Goal: Task Accomplishment & Management: Use online tool/utility

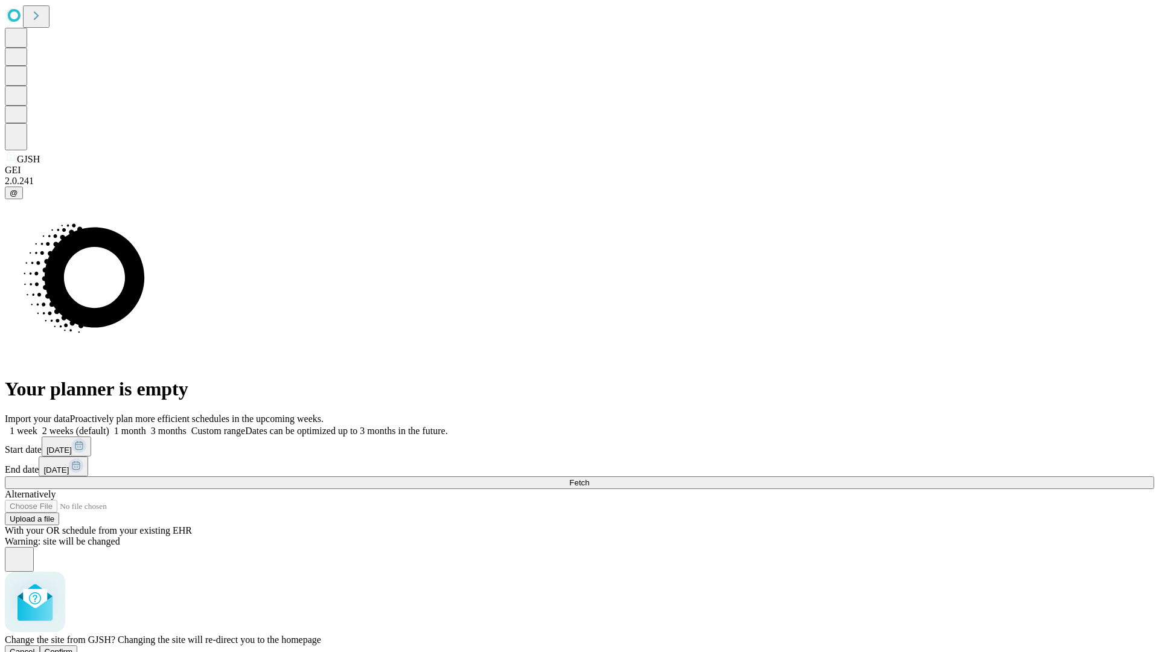
click at [73, 647] on span "Confirm" at bounding box center [59, 651] width 28 height 9
click at [37, 426] on label "1 week" at bounding box center [21, 431] width 33 height 10
click at [589, 478] on span "Fetch" at bounding box center [579, 482] width 20 height 9
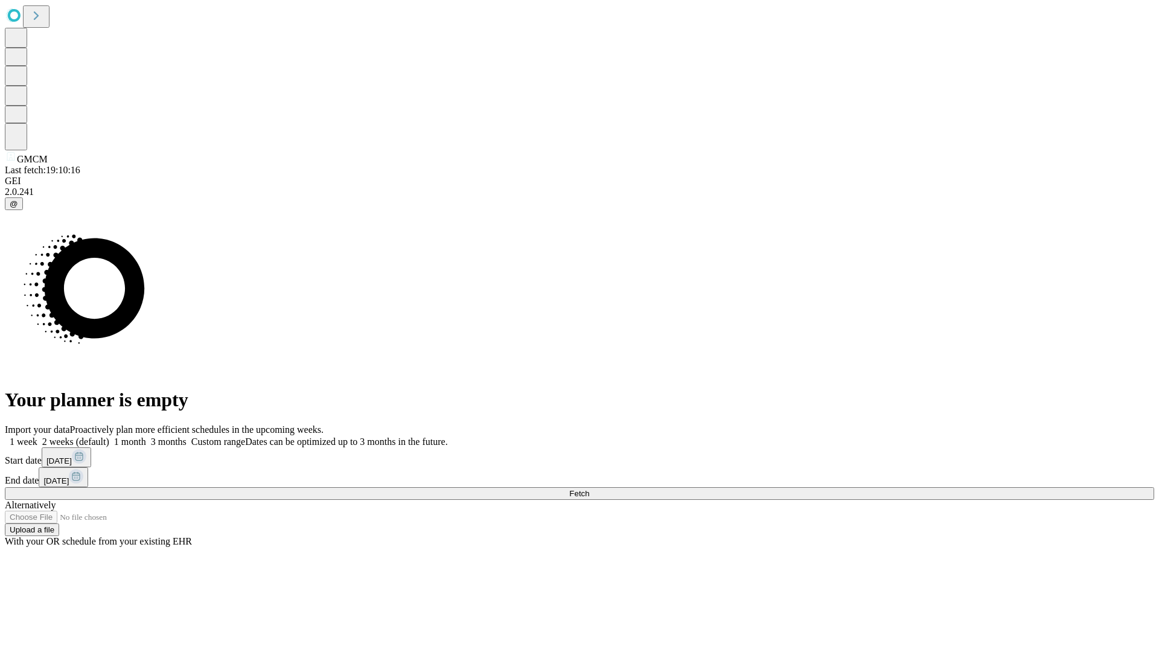
click at [37, 437] on label "1 week" at bounding box center [21, 442] width 33 height 10
click at [589, 489] on span "Fetch" at bounding box center [579, 493] width 20 height 9
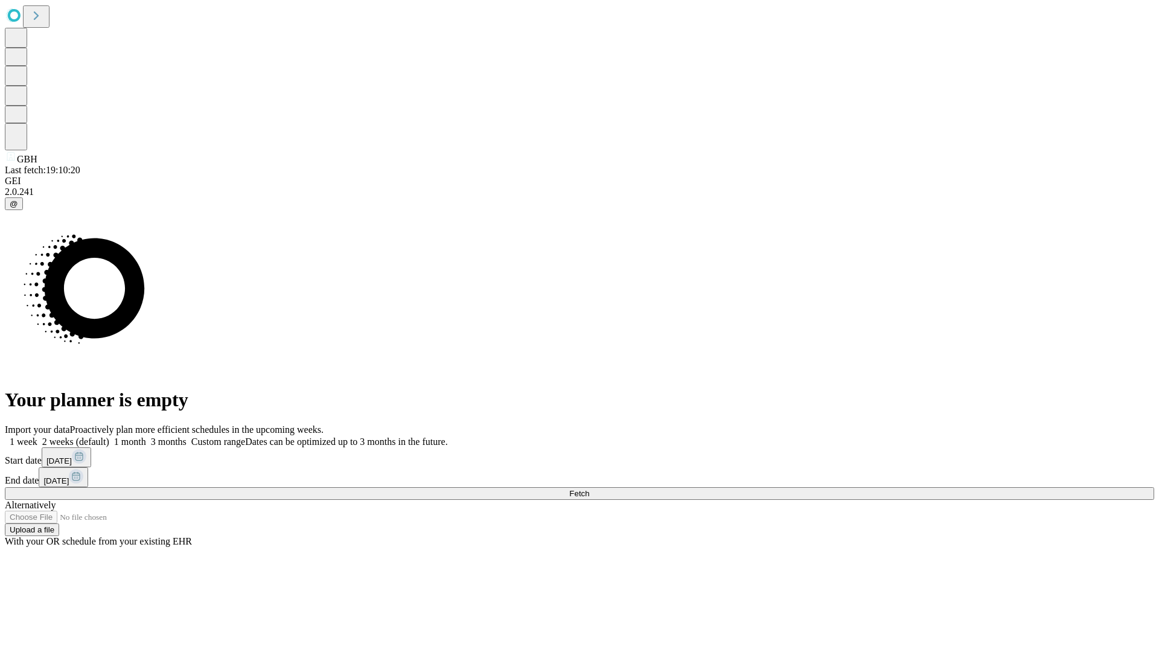
click at [37, 437] on label "1 week" at bounding box center [21, 442] width 33 height 10
click at [589, 489] on span "Fetch" at bounding box center [579, 493] width 20 height 9
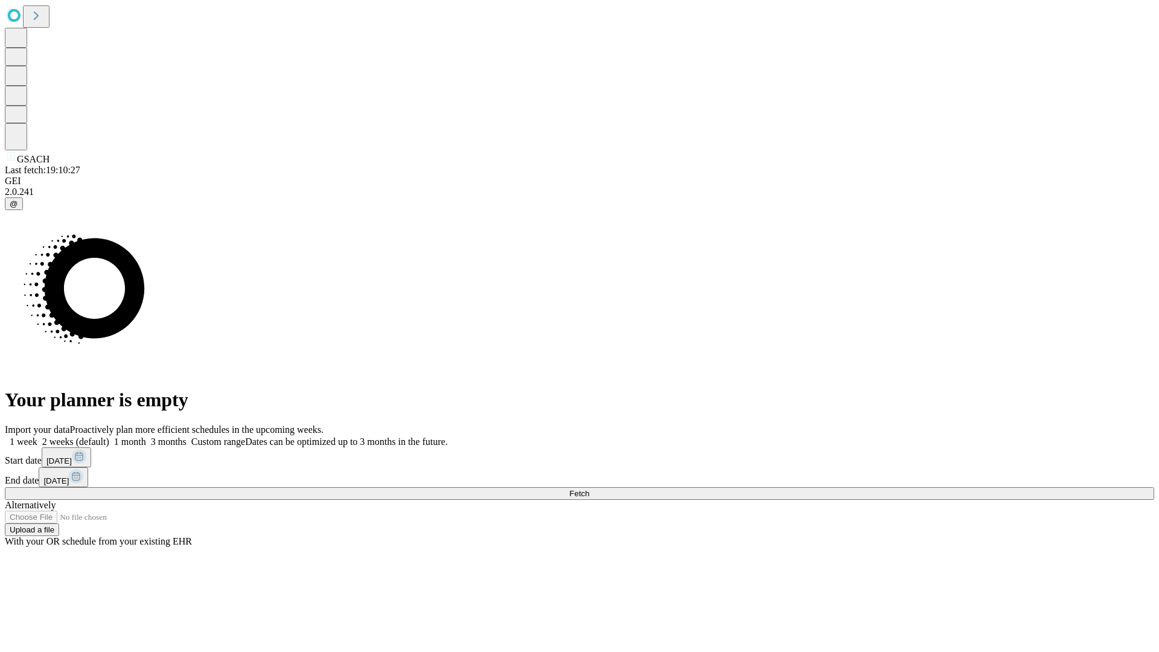
click at [37, 437] on label "1 week" at bounding box center [21, 442] width 33 height 10
click at [589, 489] on span "Fetch" at bounding box center [579, 493] width 20 height 9
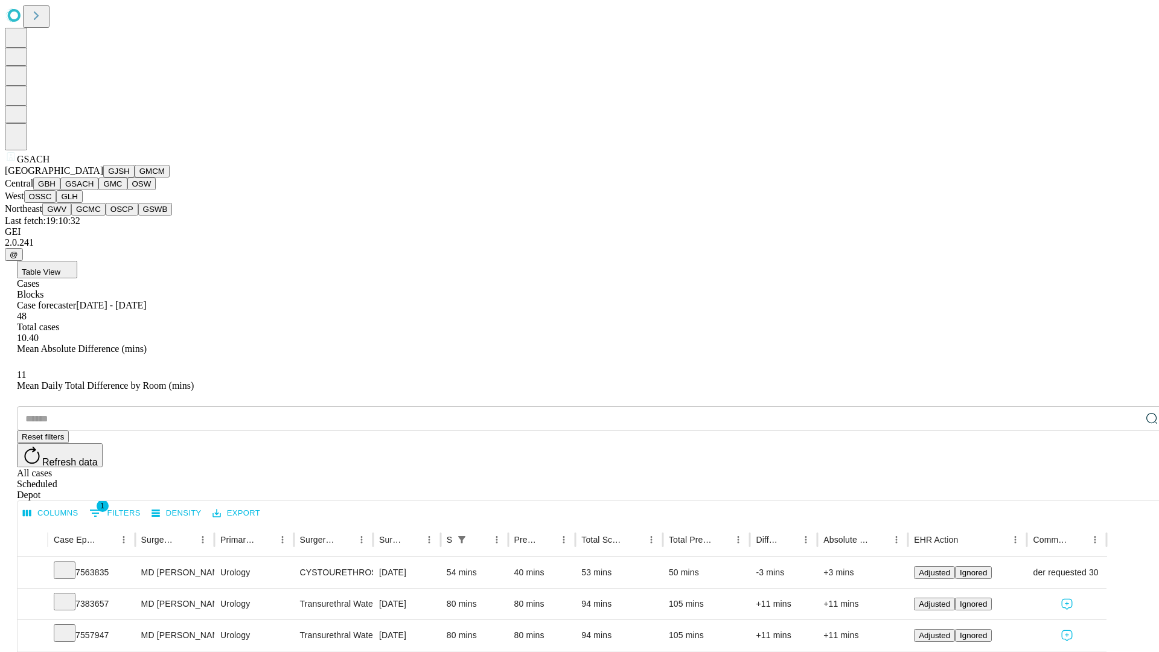
click at [98, 190] on button "GMC" at bounding box center [112, 184] width 28 height 13
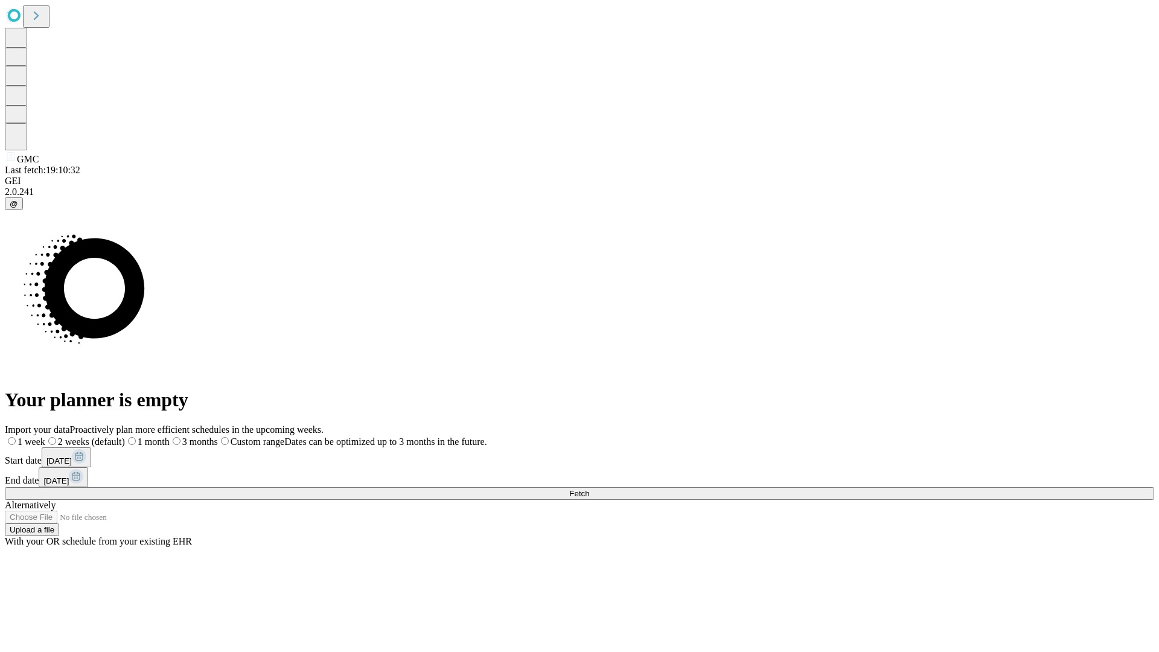
click at [45, 437] on label "1 week" at bounding box center [25, 442] width 40 height 10
click at [589, 489] on span "Fetch" at bounding box center [579, 493] width 20 height 9
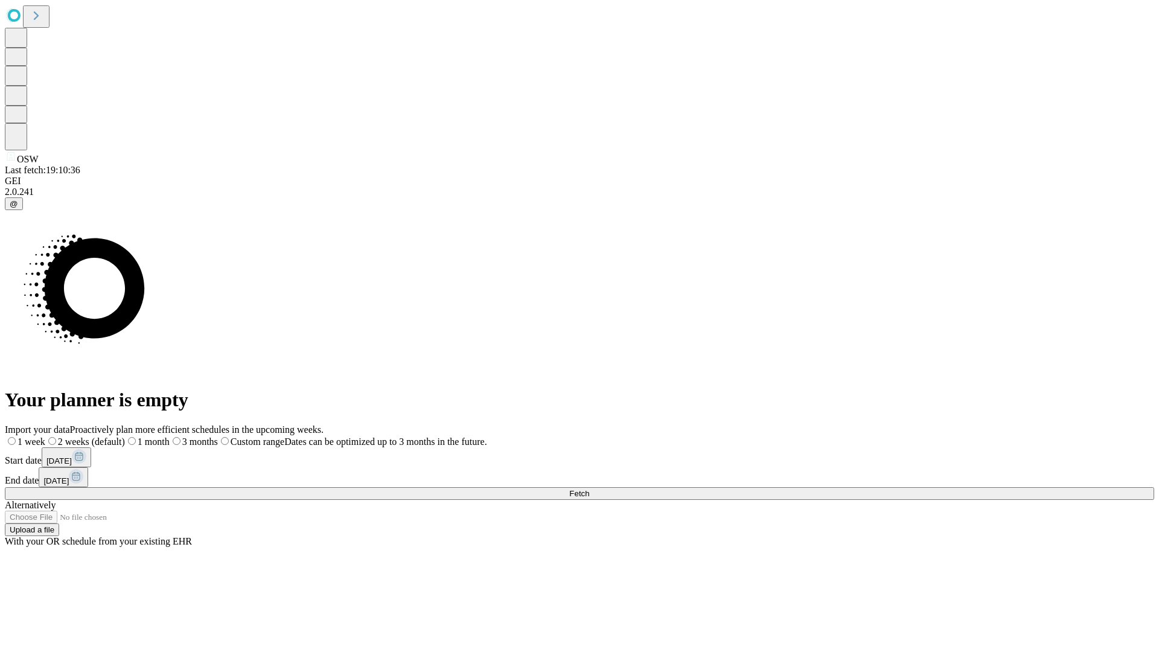
click at [45, 437] on label "1 week" at bounding box center [25, 442] width 40 height 10
click at [589, 489] on span "Fetch" at bounding box center [579, 493] width 20 height 9
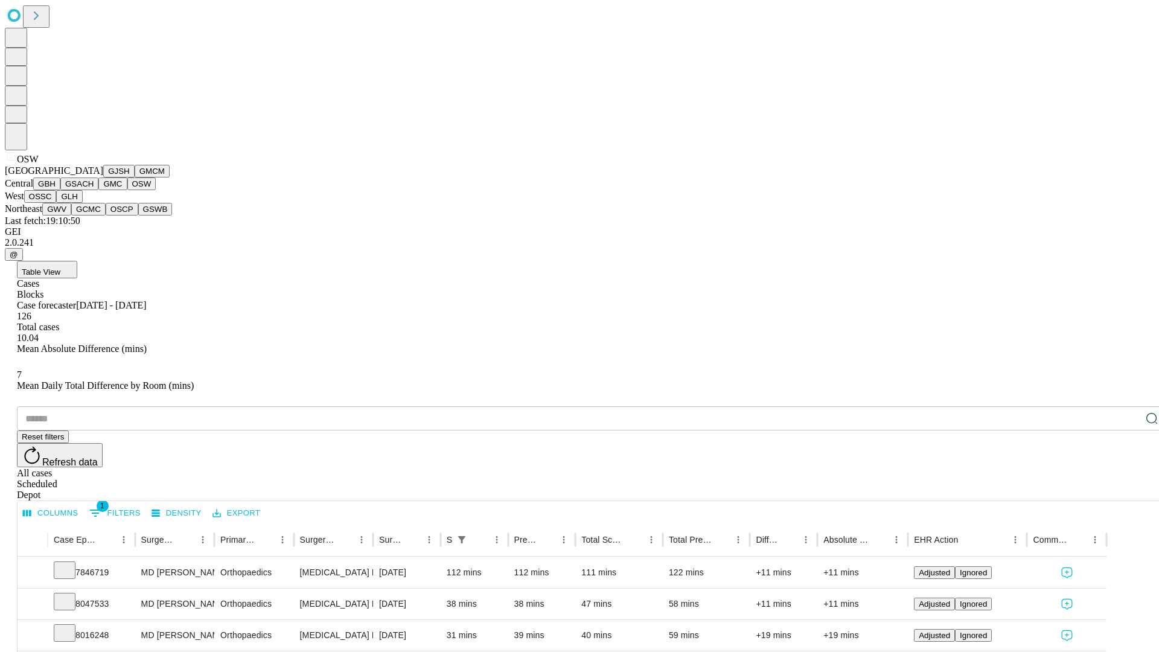
click at [57, 203] on button "OSSC" at bounding box center [40, 196] width 33 height 13
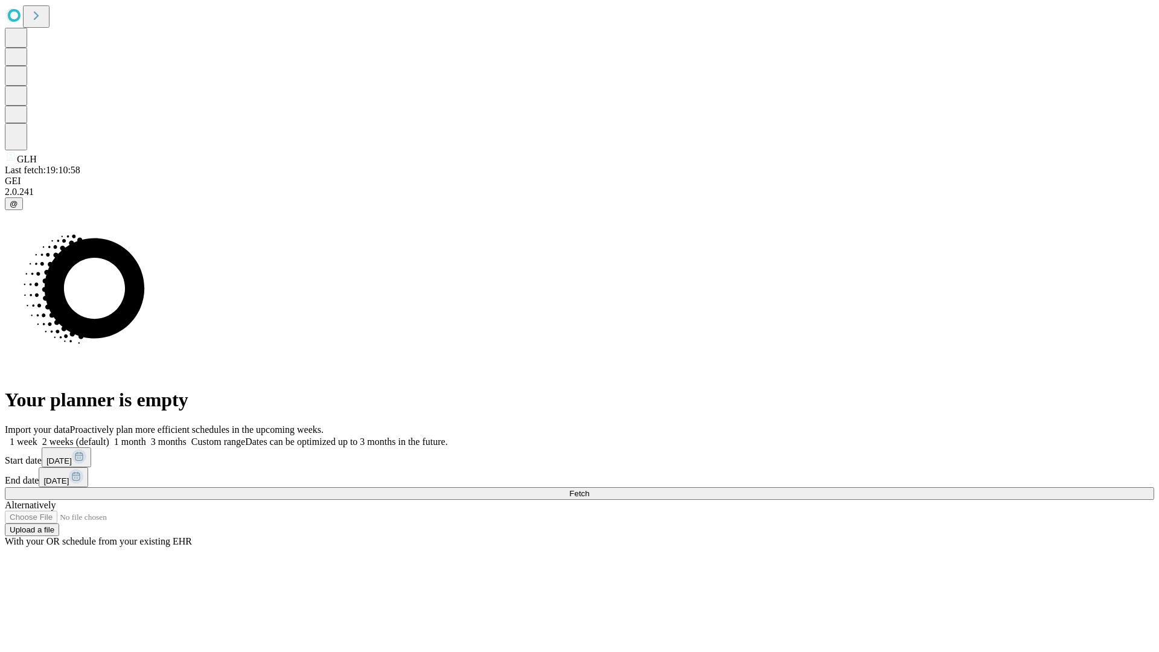
click at [589, 489] on span "Fetch" at bounding box center [579, 493] width 20 height 9
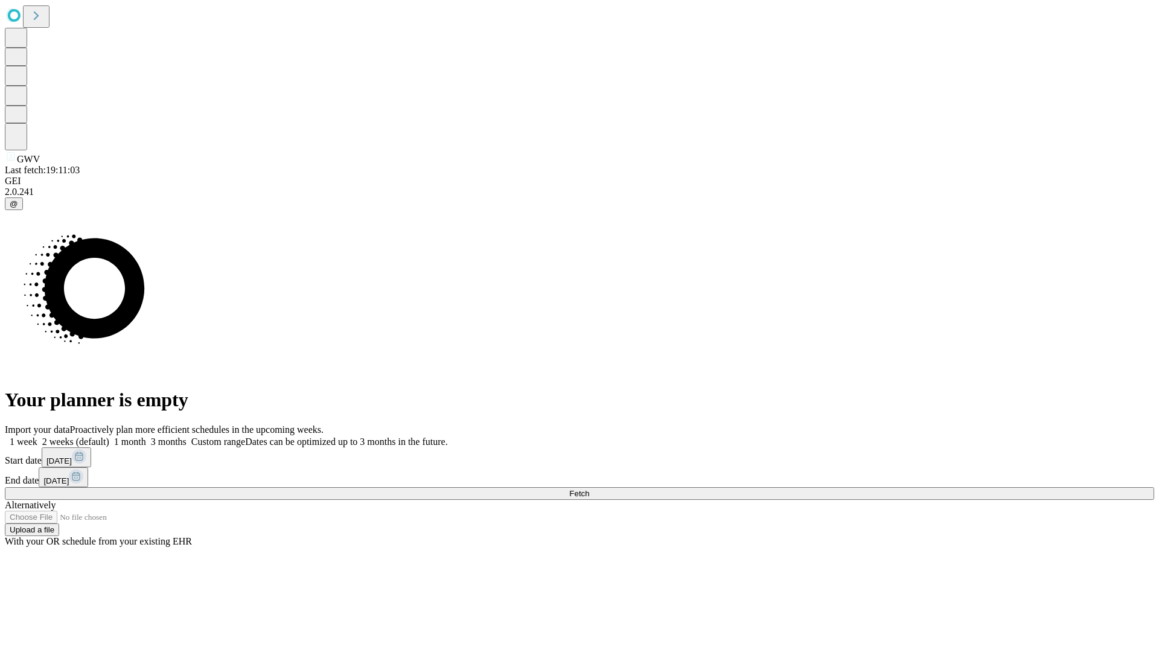
click at [37, 437] on label "1 week" at bounding box center [21, 442] width 33 height 10
click at [589, 489] on span "Fetch" at bounding box center [579, 493] width 20 height 9
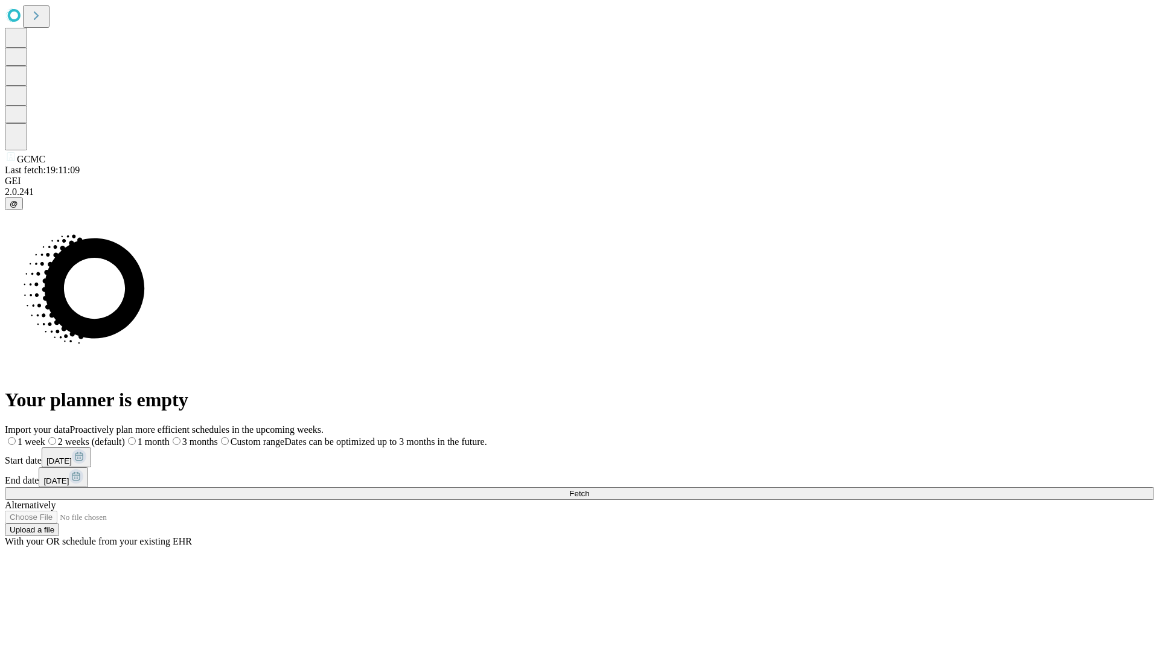
click at [45, 437] on label "1 week" at bounding box center [25, 442] width 40 height 10
click at [589, 489] on span "Fetch" at bounding box center [579, 493] width 20 height 9
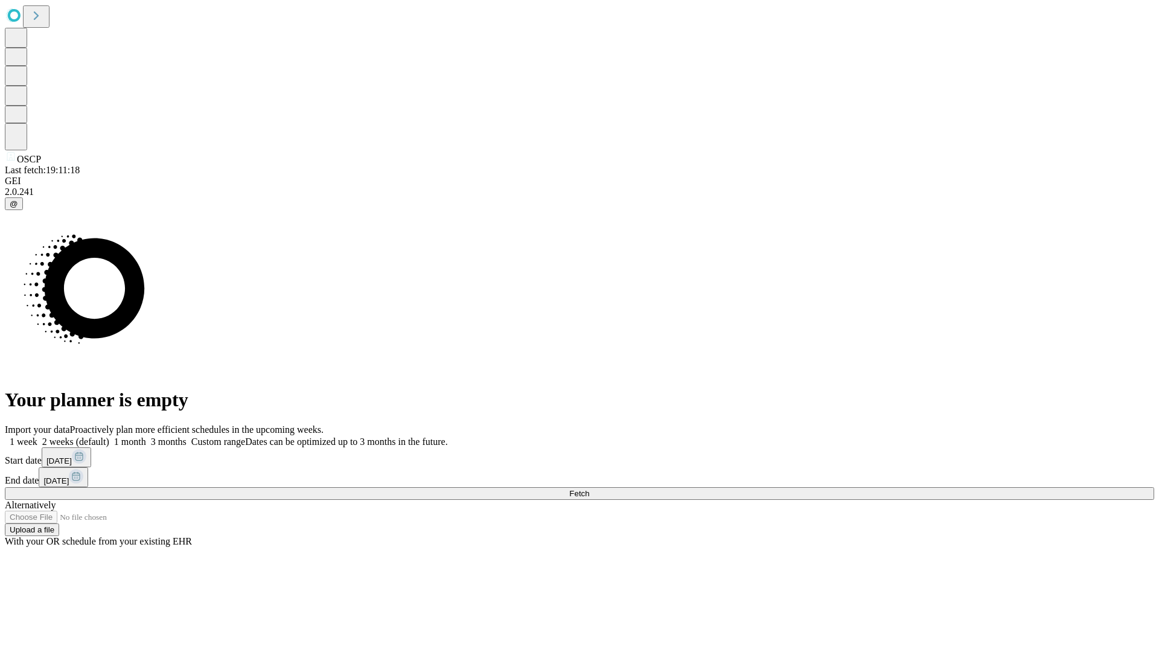
click at [37, 437] on label "1 week" at bounding box center [21, 442] width 33 height 10
click at [589, 489] on span "Fetch" at bounding box center [579, 493] width 20 height 9
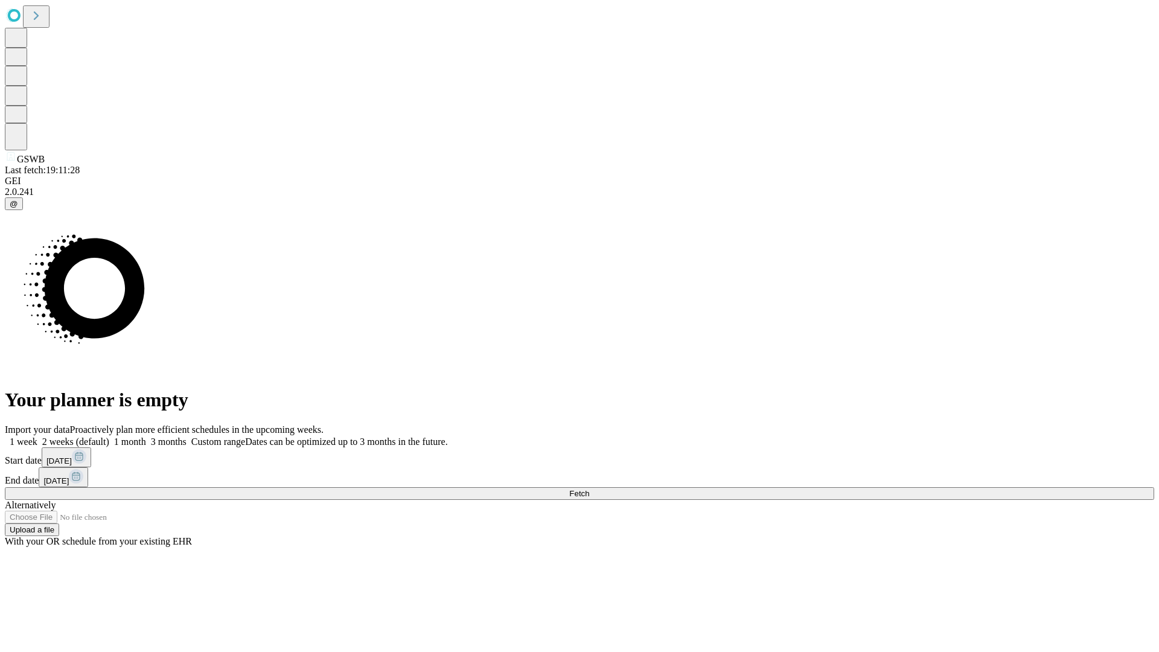
click at [37, 437] on label "1 week" at bounding box center [21, 442] width 33 height 10
click at [589, 489] on span "Fetch" at bounding box center [579, 493] width 20 height 9
